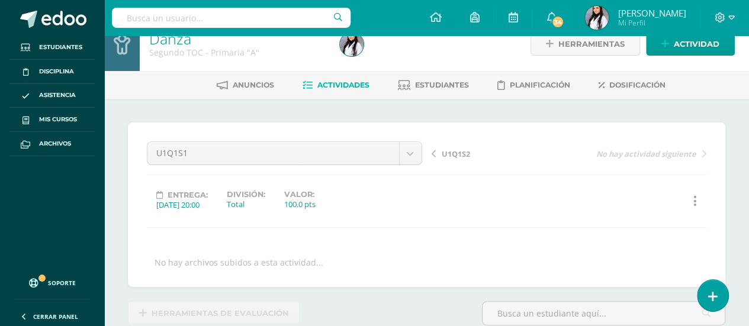
scroll to position [19, 0]
click at [66, 117] on span "Mis cursos" at bounding box center [58, 119] width 38 height 9
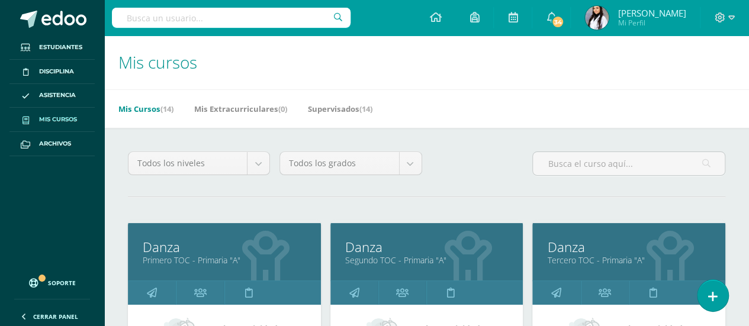
click at [187, 259] on link "Primero TOC - Primaria "A"" at bounding box center [224, 260] width 163 height 11
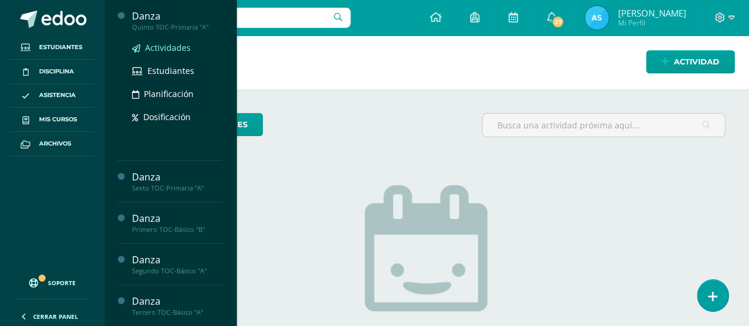
click at [159, 48] on span "Actividades" at bounding box center [168, 47] width 46 height 11
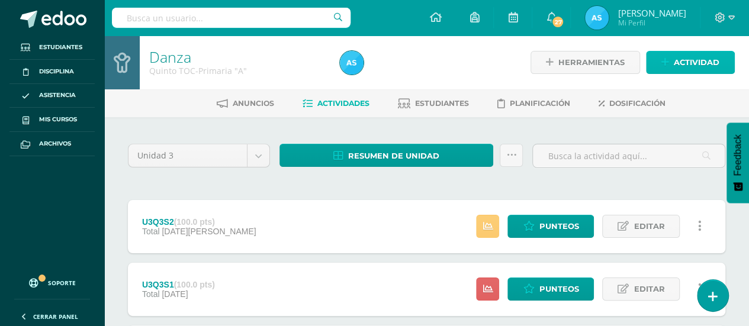
click at [716, 61] on span "Actividad" at bounding box center [697, 63] width 46 height 22
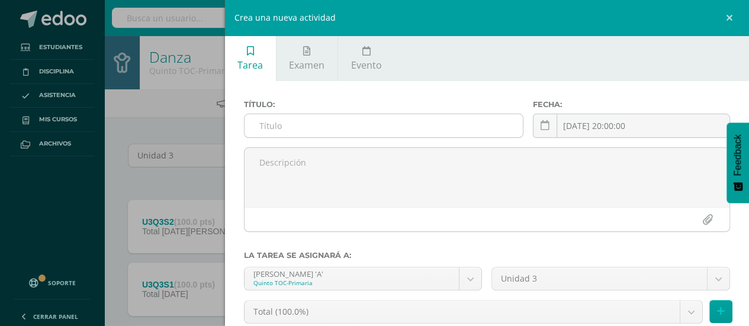
click at [397, 129] on input "text" at bounding box center [384, 125] width 279 height 23
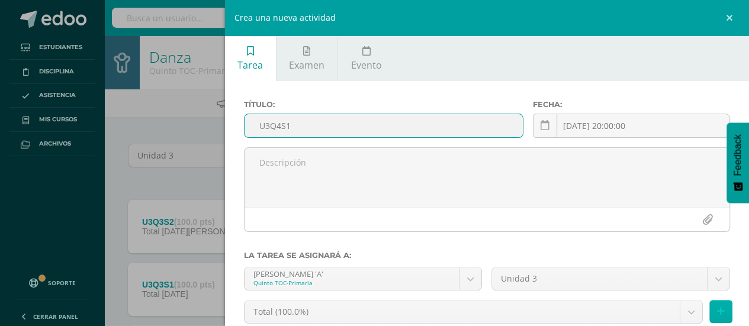
type input "U3Q4S1"
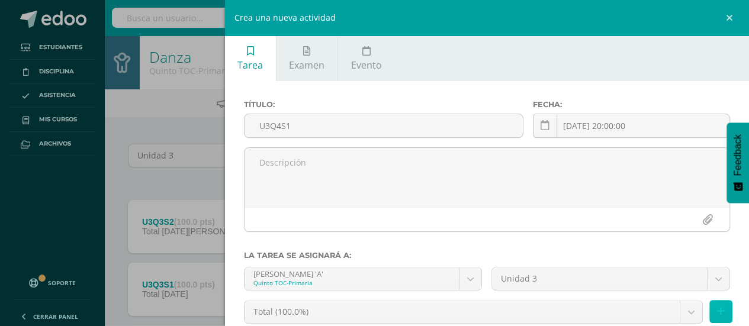
click at [716, 310] on button at bounding box center [721, 311] width 23 height 23
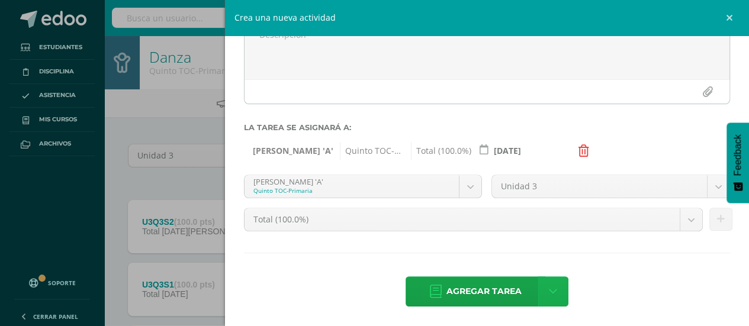
scroll to position [129, 0]
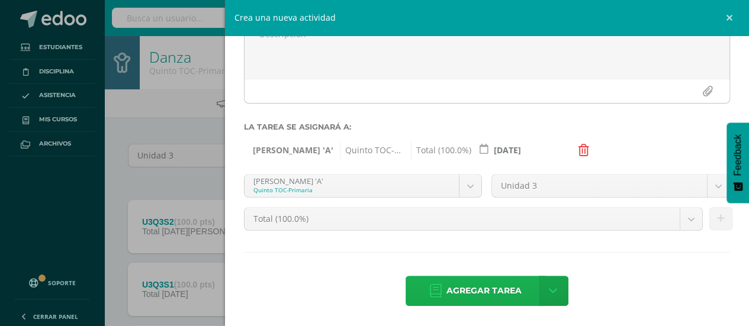
click at [493, 290] on span "Agregar tarea" at bounding box center [484, 291] width 75 height 29
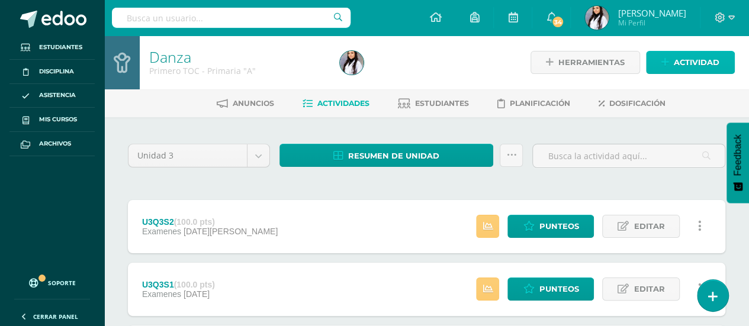
click at [690, 62] on span "Actividad" at bounding box center [697, 63] width 46 height 22
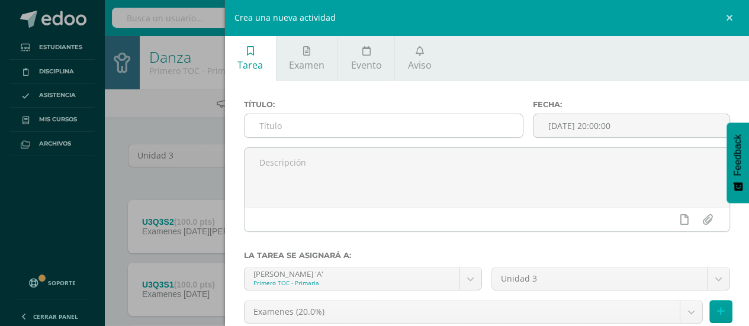
click at [435, 125] on input "text" at bounding box center [384, 125] width 279 height 23
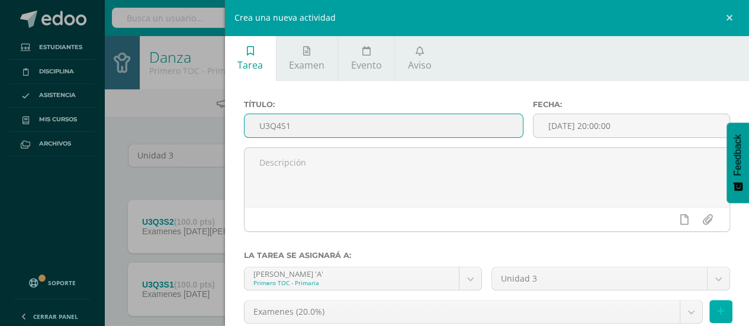
type input "U3Q4S1"
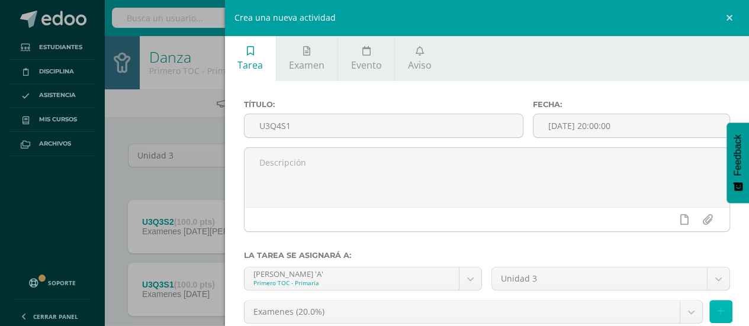
click at [717, 310] on button at bounding box center [721, 311] width 23 height 23
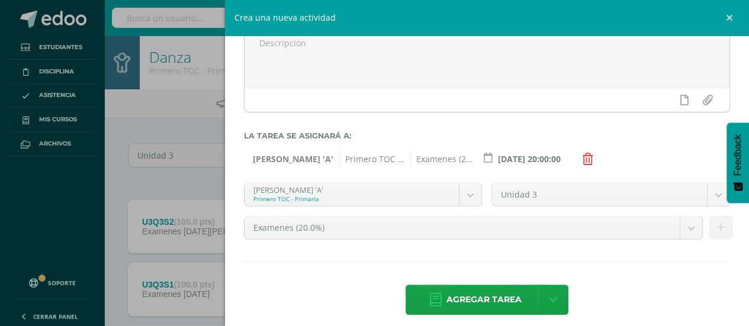
scroll to position [129, 0]
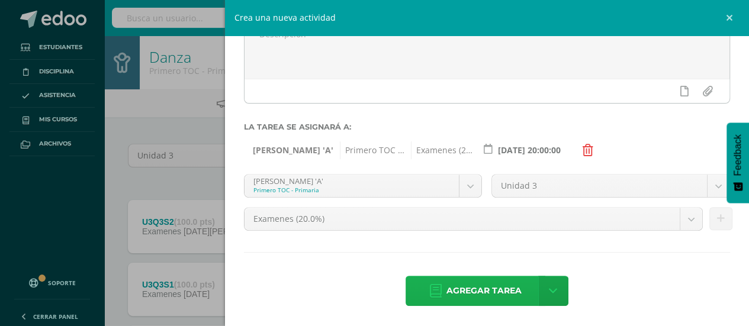
click at [488, 297] on span "Agregar tarea" at bounding box center [484, 291] width 75 height 29
